Goal: Task Accomplishment & Management: Use online tool/utility

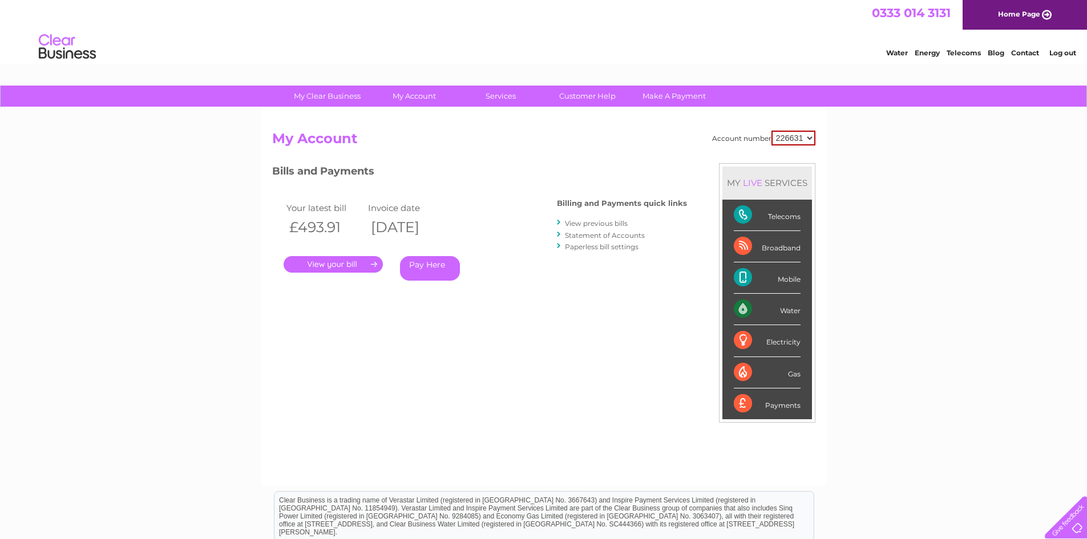
click at [369, 263] on link "." at bounding box center [333, 264] width 99 height 17
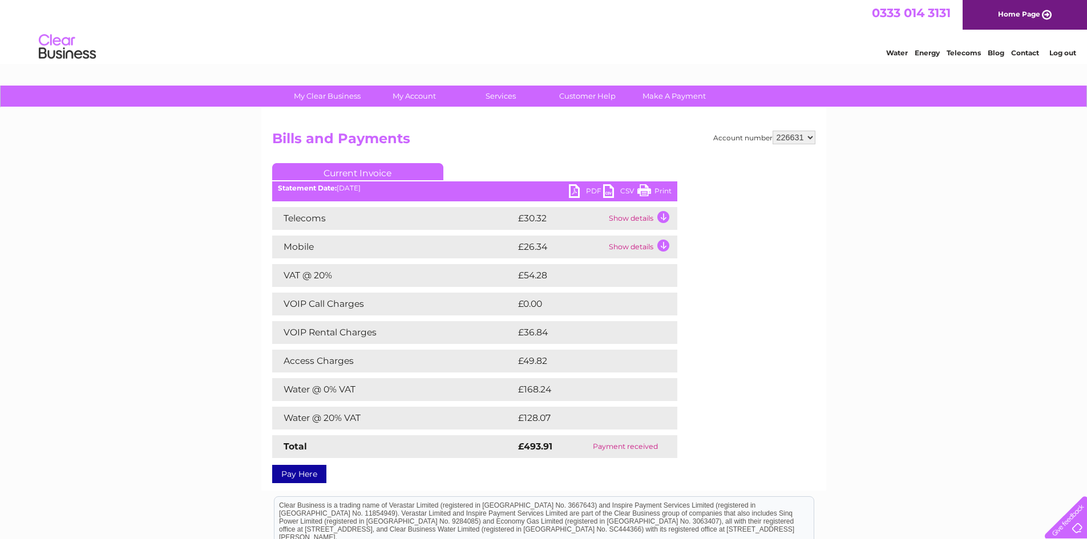
click at [575, 187] on link "PDF" at bounding box center [586, 192] width 34 height 17
click at [598, 94] on link "Customer Help" at bounding box center [588, 96] width 94 height 21
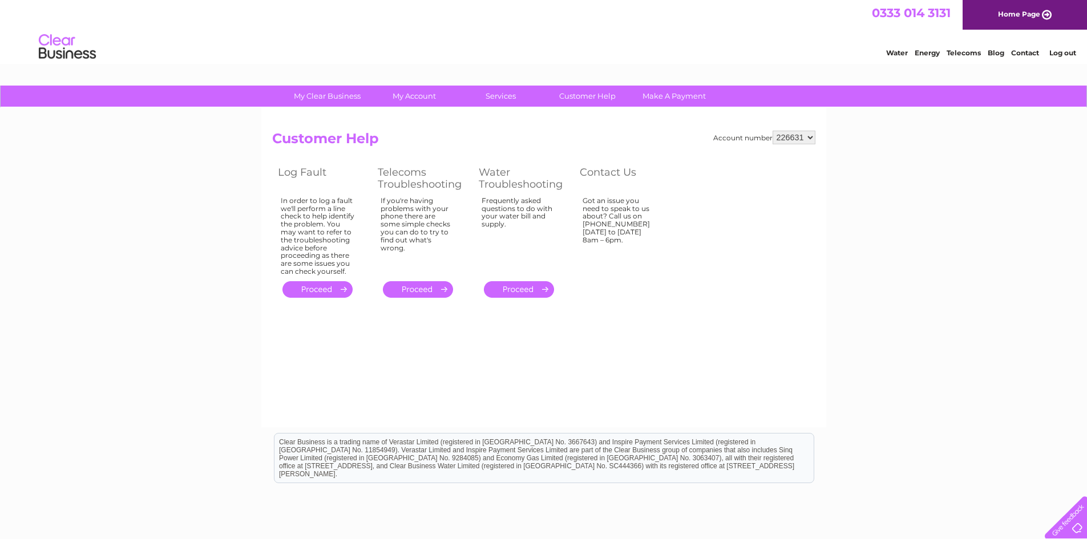
click at [1073, 525] on div at bounding box center [1064, 515] width 47 height 47
click at [1043, 15] on link "Home Page" at bounding box center [1025, 15] width 124 height 30
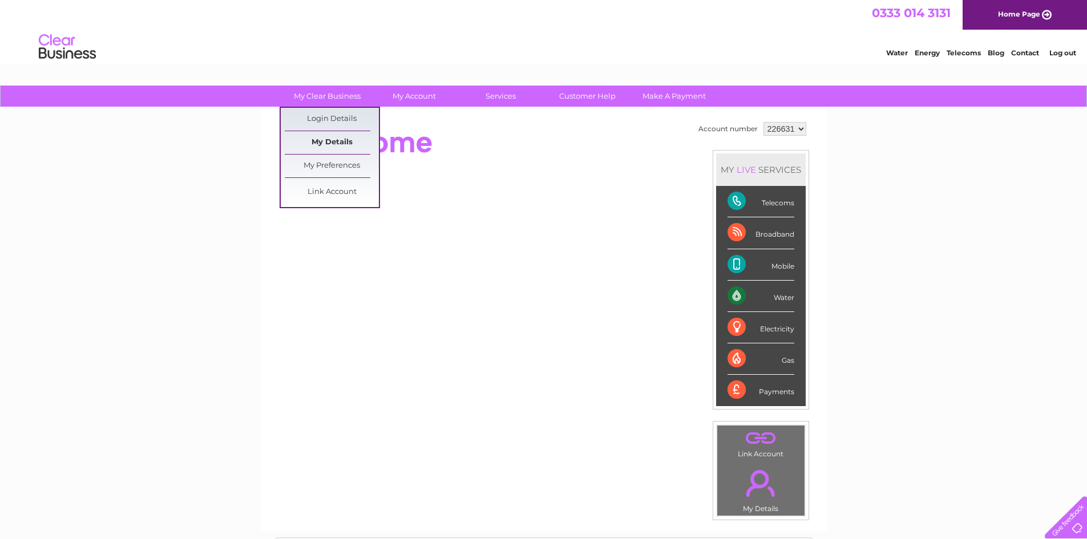
click at [329, 138] on link "My Details" at bounding box center [332, 142] width 94 height 23
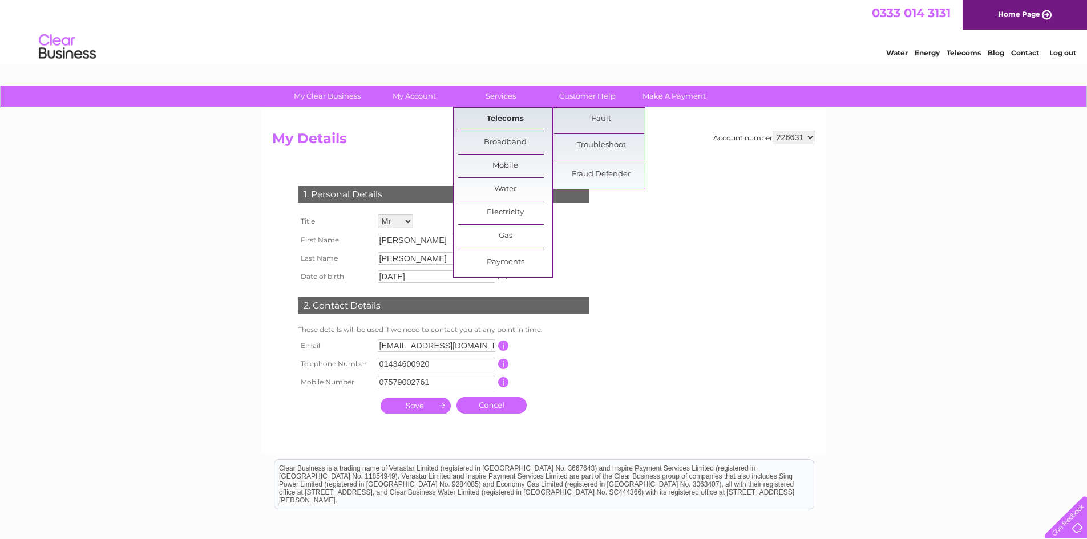
click at [509, 119] on link "Telecoms" at bounding box center [505, 119] width 94 height 23
click at [515, 115] on link "Telecoms" at bounding box center [505, 119] width 94 height 23
click at [502, 109] on link "Telecoms" at bounding box center [505, 119] width 94 height 23
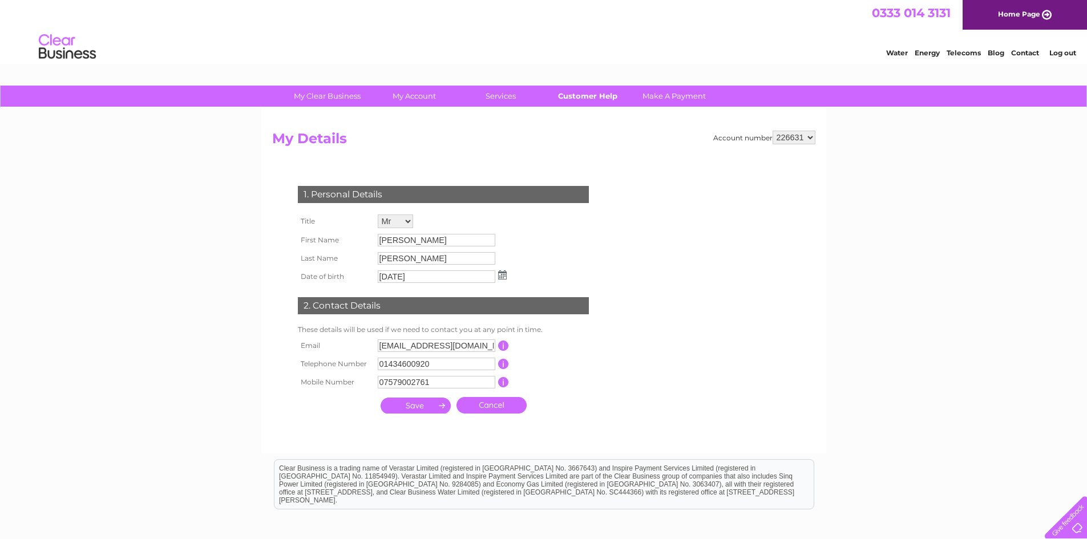
click at [582, 92] on link "Customer Help" at bounding box center [588, 96] width 94 height 21
click at [595, 93] on link "Customer Help" at bounding box center [588, 96] width 94 height 21
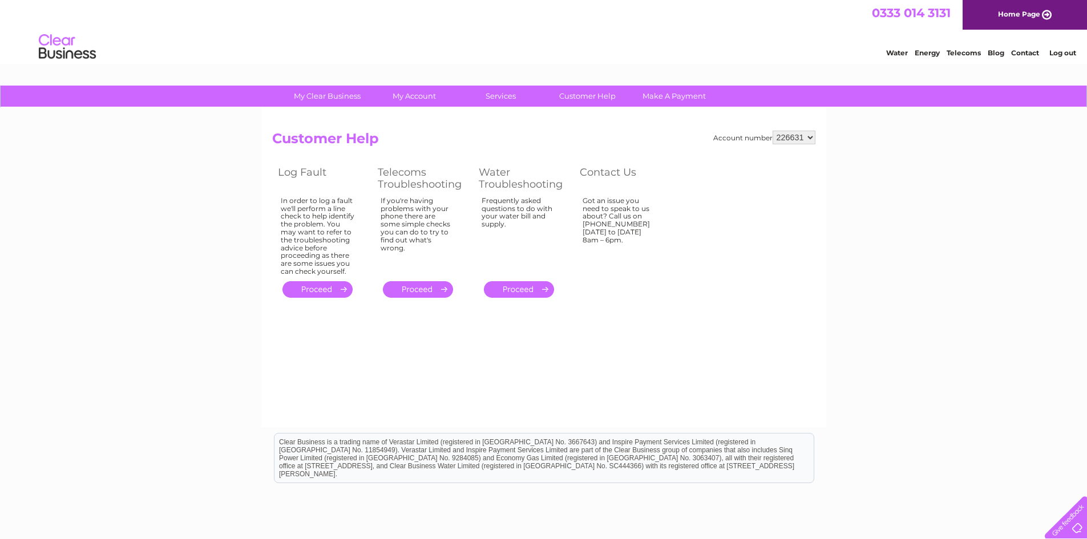
click at [426, 289] on link "." at bounding box center [418, 289] width 70 height 17
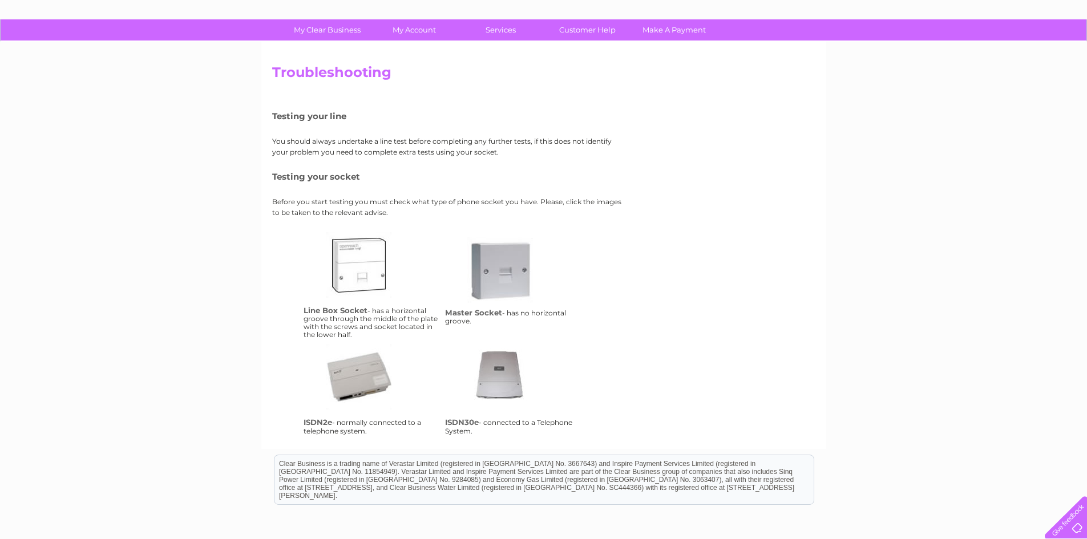
scroll to position [66, 0]
click at [386, 321] on td "lbs Line Box Socket - has a horizontal groove through the middle of the plate w…" at bounding box center [372, 286] width 142 height 112
click at [361, 273] on link "lbs" at bounding box center [371, 278] width 91 height 91
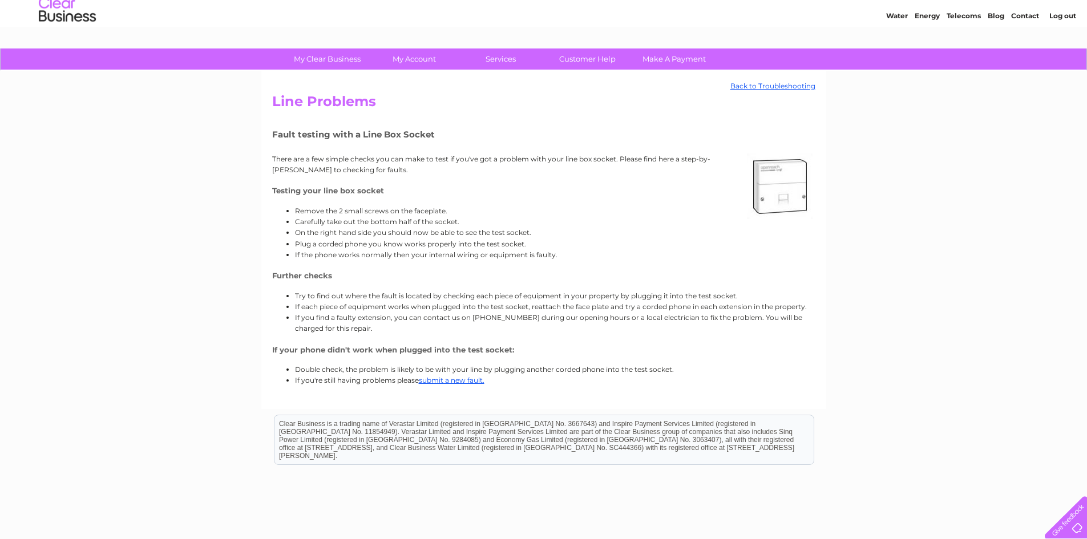
scroll to position [57, 0]
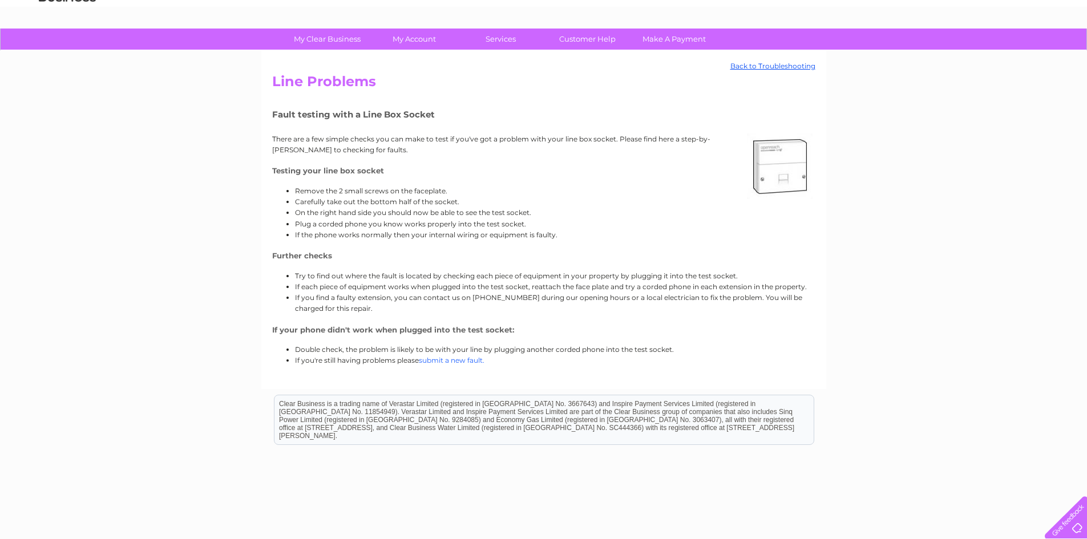
click at [451, 360] on link "submit a new fault." at bounding box center [452, 360] width 66 height 9
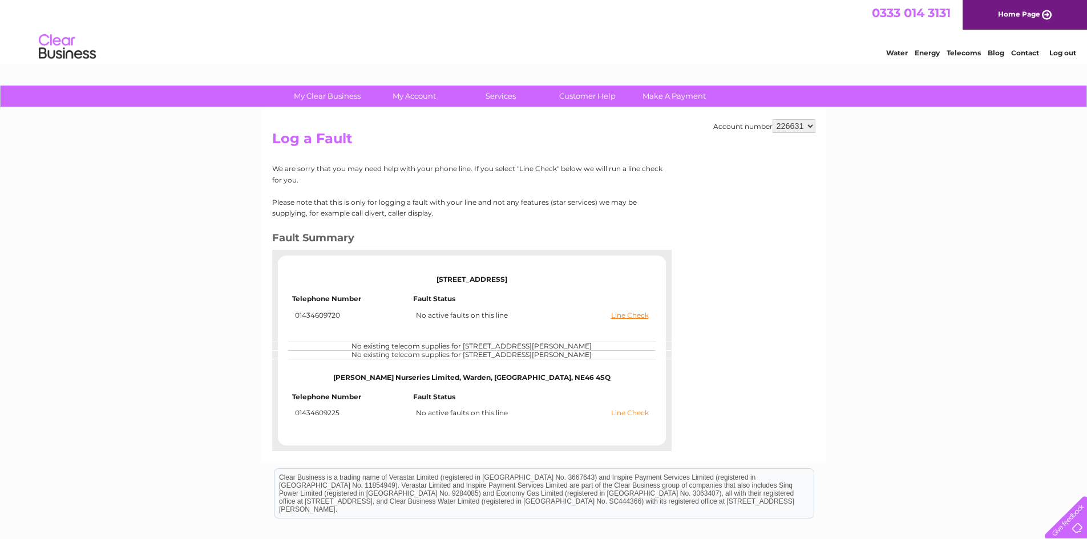
click at [631, 416] on link "Line Check" at bounding box center [630, 413] width 38 height 8
click at [634, 412] on link "Line Check" at bounding box center [630, 413] width 38 height 8
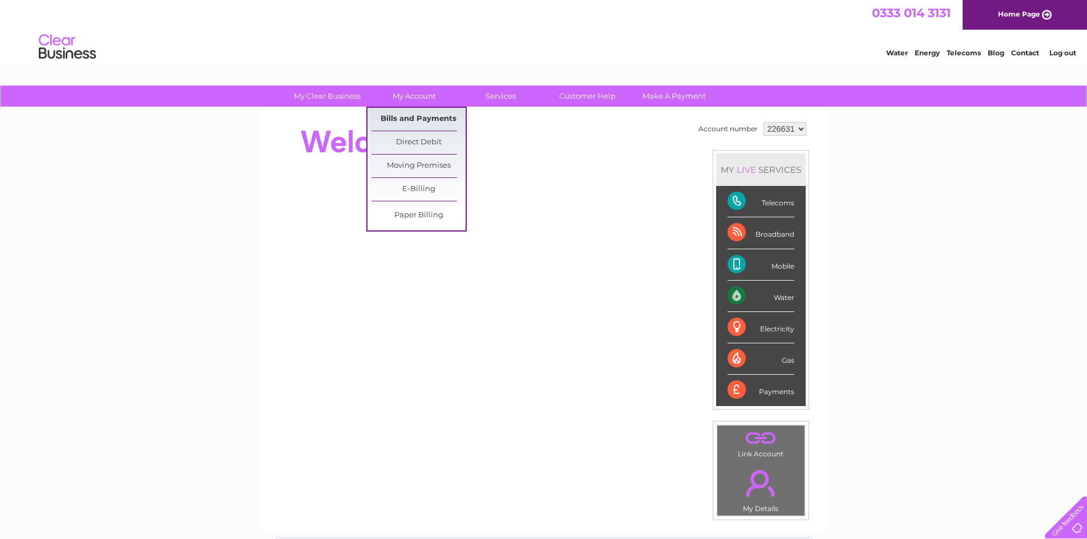
click at [423, 113] on link "Bills and Payments" at bounding box center [419, 119] width 94 height 23
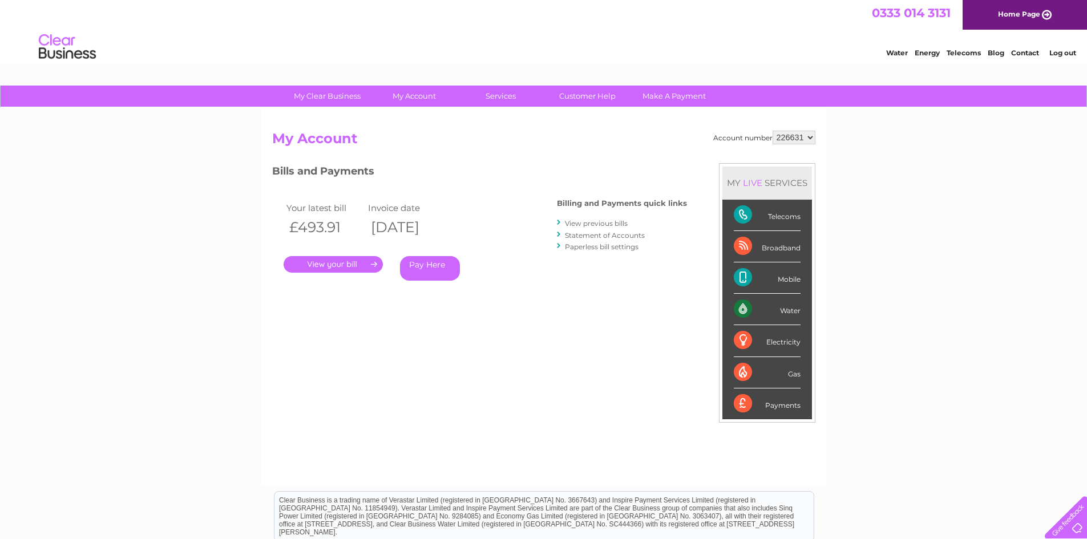
click at [357, 266] on link "." at bounding box center [333, 264] width 99 height 17
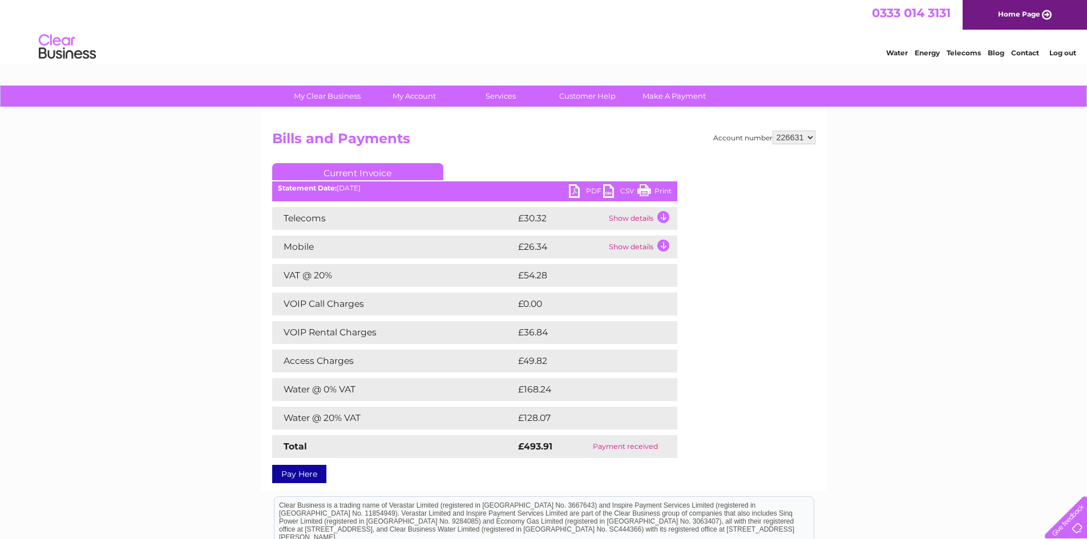
click at [577, 191] on link "PDF" at bounding box center [586, 192] width 34 height 17
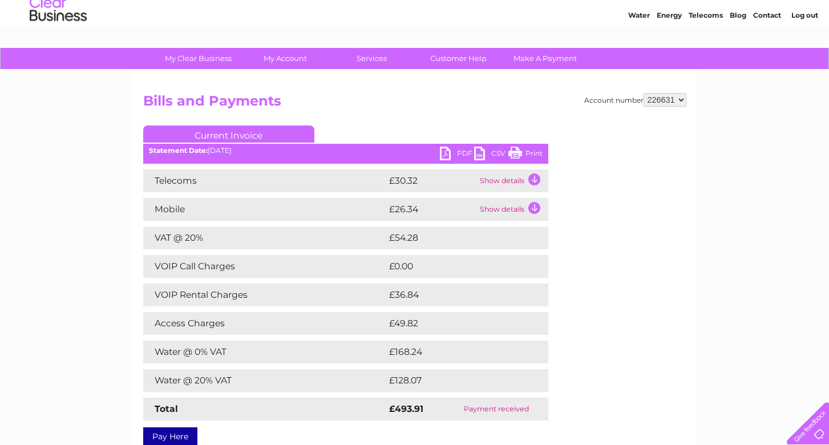
scroll to position [114, 0]
